Goal: Communication & Community: Answer question/provide support

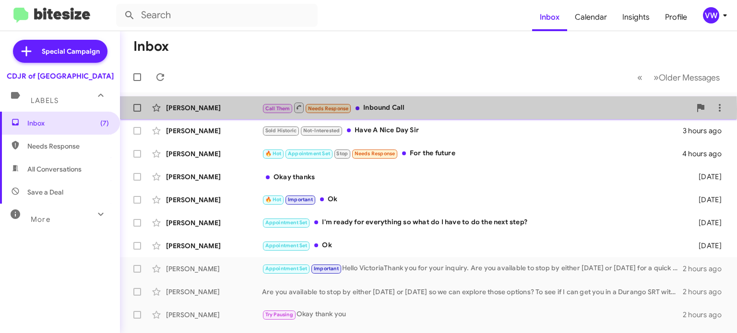
click at [343, 109] on span "Needs Response" at bounding box center [328, 109] width 41 height 6
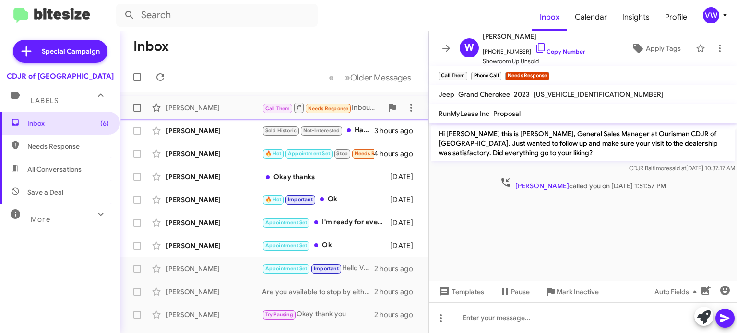
click at [322, 109] on span "Needs Response" at bounding box center [328, 109] width 41 height 6
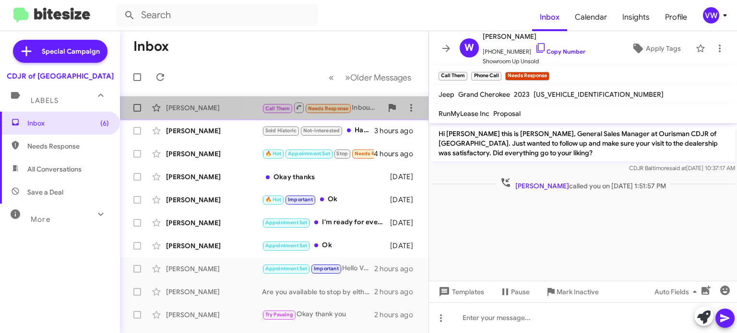
click at [323, 108] on span "Needs Response" at bounding box center [328, 109] width 41 height 6
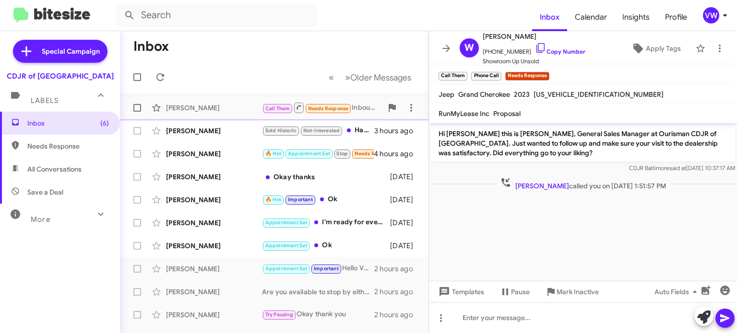
click at [324, 108] on span "Needs Response" at bounding box center [328, 109] width 41 height 6
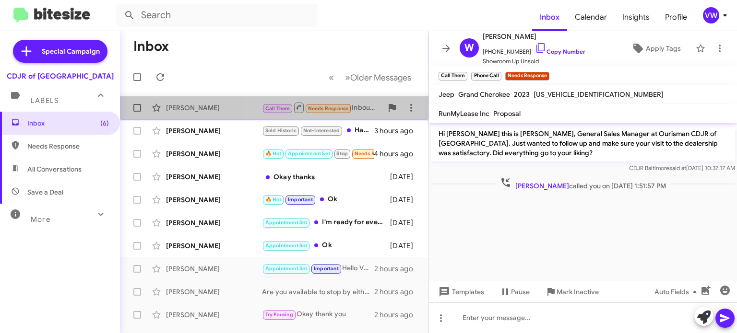
click at [324, 109] on span "Needs Response" at bounding box center [328, 109] width 41 height 6
click at [326, 109] on span "Needs Response" at bounding box center [328, 109] width 41 height 6
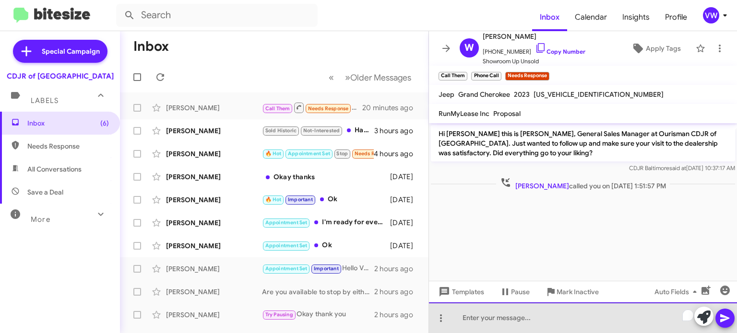
paste div "To enrich screen reader interactions, please activate Accessibility in Grammarl…"
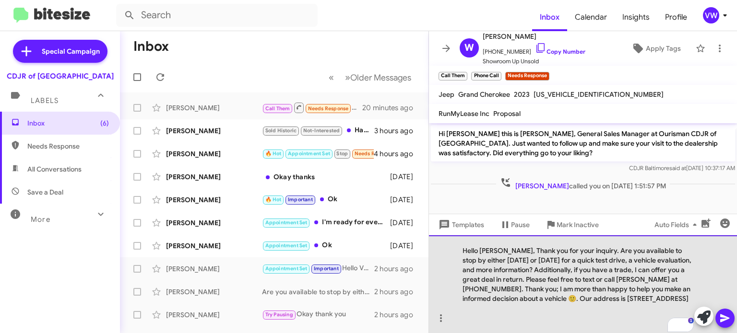
click at [503, 241] on div "Hello [PERSON_NAME], Thank you for your inquiry. Are you available to stop by e…" at bounding box center [583, 284] width 308 height 98
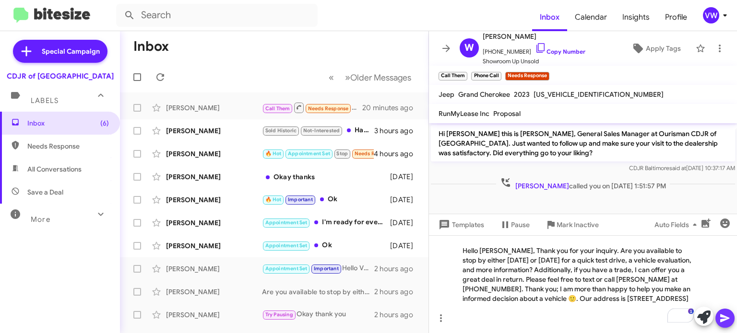
click at [729, 317] on icon at bounding box center [725, 319] width 12 height 12
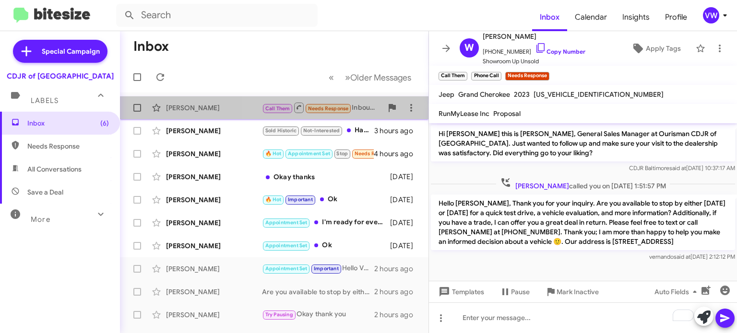
click at [345, 111] on span "Needs Response" at bounding box center [328, 109] width 41 height 6
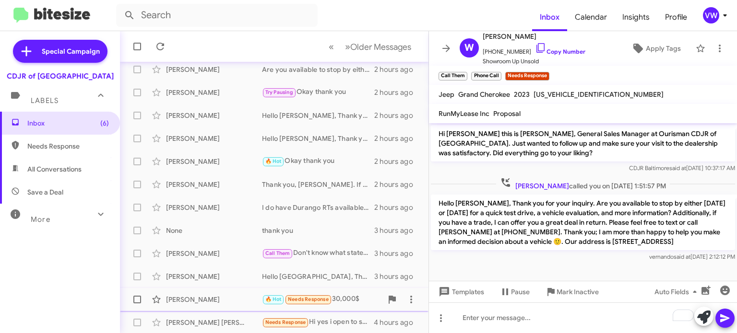
scroll to position [223, 0]
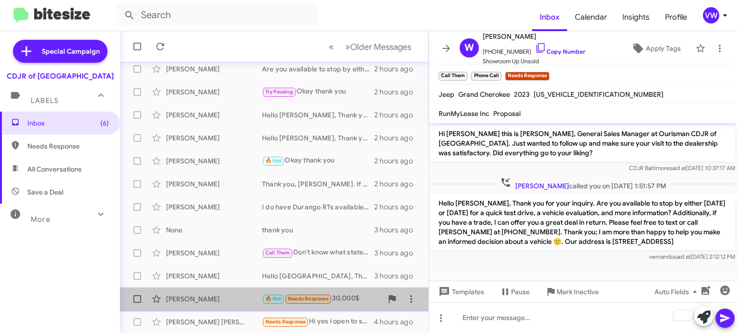
click at [314, 299] on span "Needs Response" at bounding box center [308, 299] width 41 height 6
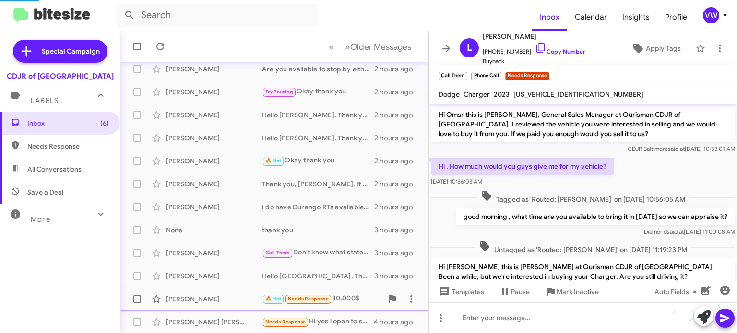
scroll to position [176, 0]
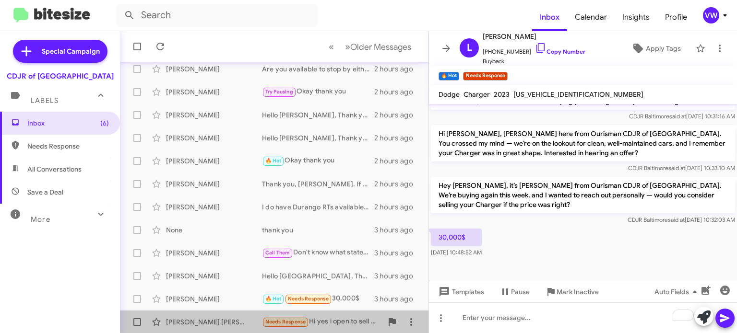
click at [271, 320] on span "Needs Response" at bounding box center [285, 322] width 41 height 6
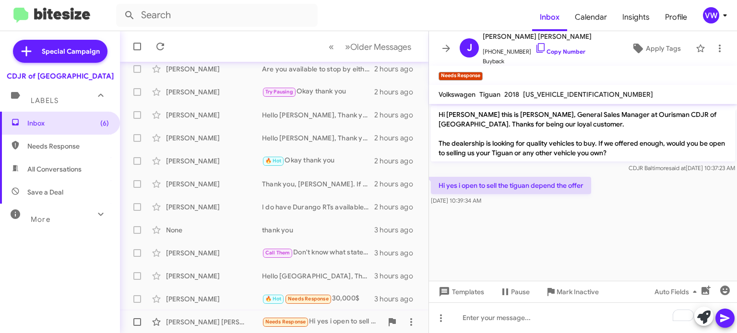
click at [287, 321] on span "Needs Response" at bounding box center [285, 322] width 41 height 6
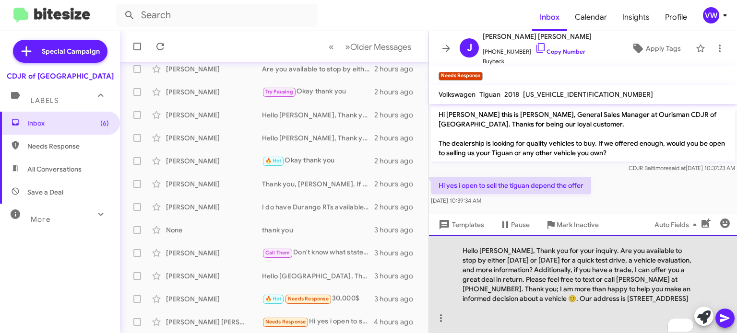
click at [502, 241] on div "Hello [PERSON_NAME], Thank you for your inquiry. Are you available to stop by e…" at bounding box center [583, 284] width 308 height 98
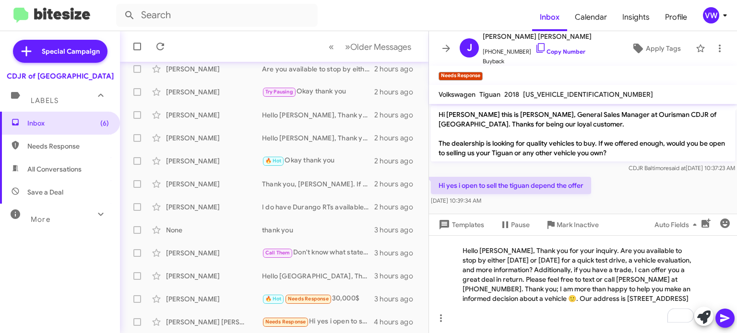
click at [723, 320] on icon at bounding box center [724, 319] width 9 height 8
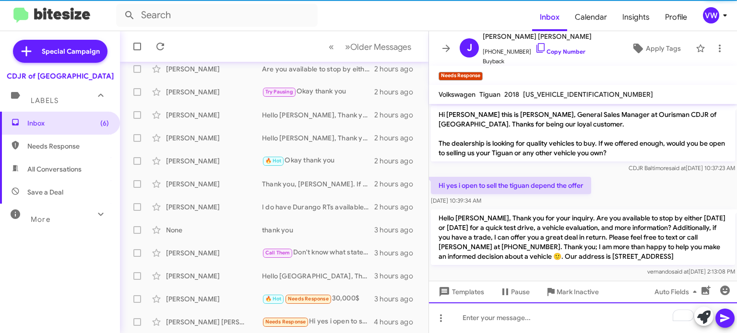
scroll to position [4, 0]
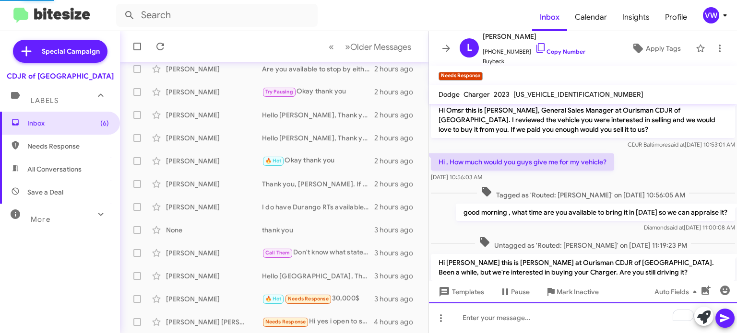
scroll to position [176, 0]
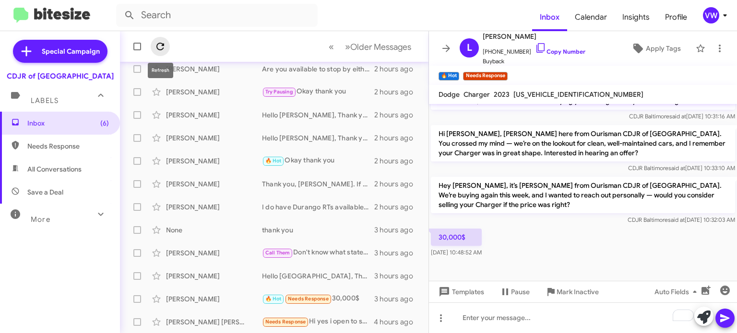
drag, startPoint x: 158, startPoint y: 45, endPoint x: 164, endPoint y: 43, distance: 5.8
click at [161, 43] on icon at bounding box center [160, 47] width 12 height 12
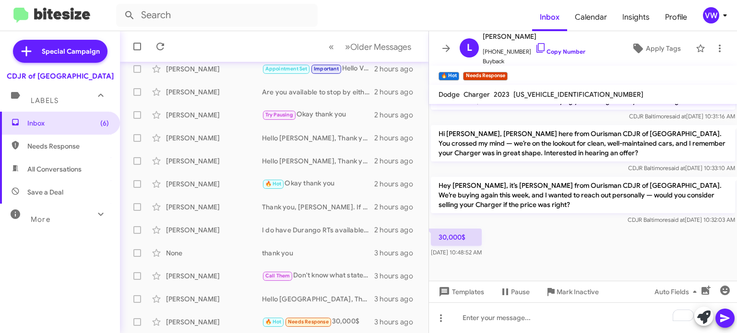
drag, startPoint x: 164, startPoint y: 46, endPoint x: 185, endPoint y: 52, distance: 22.5
click at [165, 46] on icon at bounding box center [160, 47] width 12 height 12
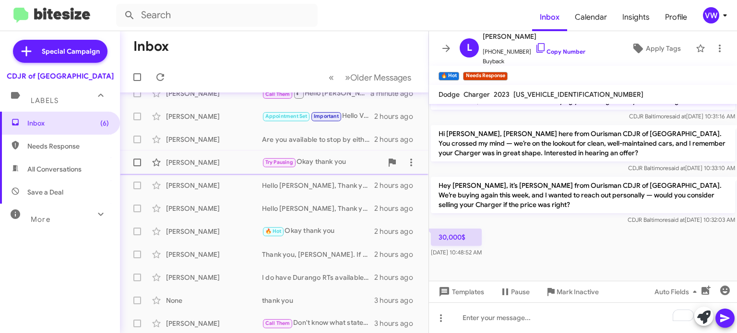
scroll to position [223, 0]
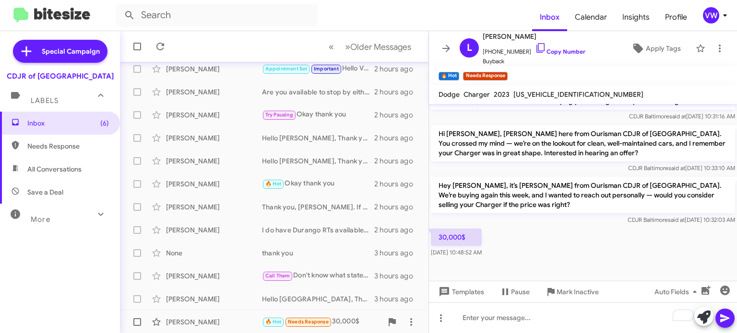
click at [327, 319] on span "Needs Response" at bounding box center [308, 322] width 41 height 6
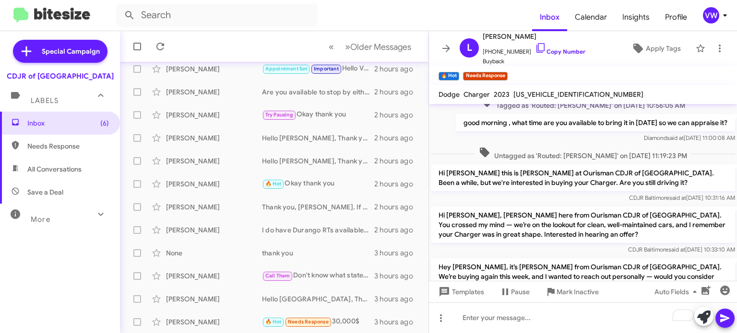
scroll to position [53, 0]
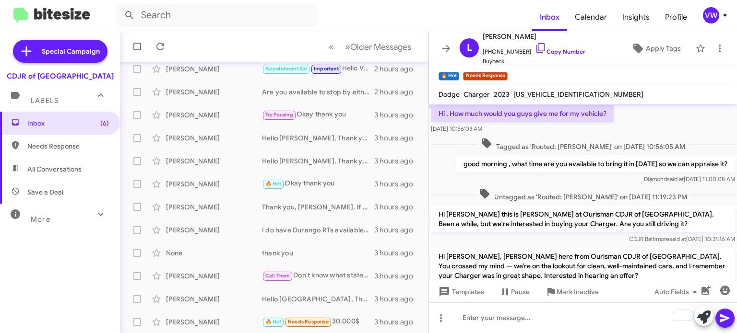
click at [473, 173] on div "good morning , what time are you available to bring it in [DATE] so we can appr…" at bounding box center [595, 169] width 279 height 29
drag, startPoint x: 571, startPoint y: 173, endPoint x: 594, endPoint y: 213, distance: 46.4
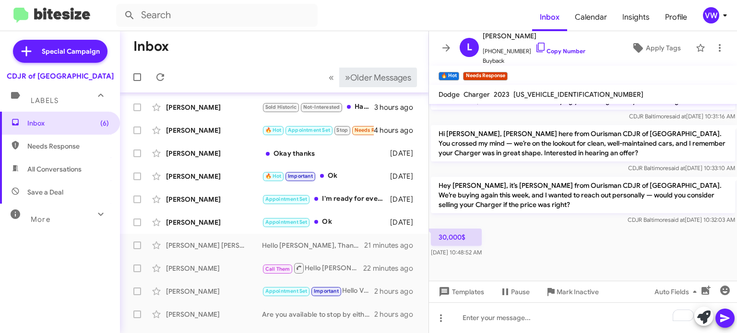
scroll to position [0, 0]
